Goal: Task Accomplishment & Management: Manage account settings

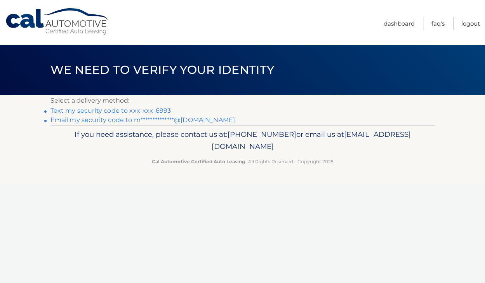
click at [156, 112] on link "Text my security code to xxx-xxx-6993" at bounding box center [110, 110] width 121 height 7
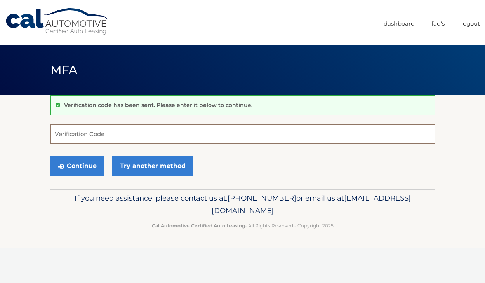
click at [103, 135] on input "Verification Code" at bounding box center [242, 133] width 384 height 19
type input "097678"
click at [86, 165] on button "Continue" at bounding box center [77, 165] width 54 height 19
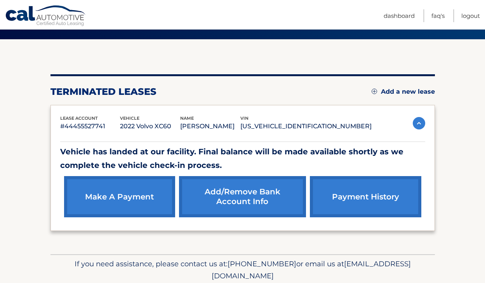
scroll to position [86, 0]
